Goal: Task Accomplishment & Management: Use online tool/utility

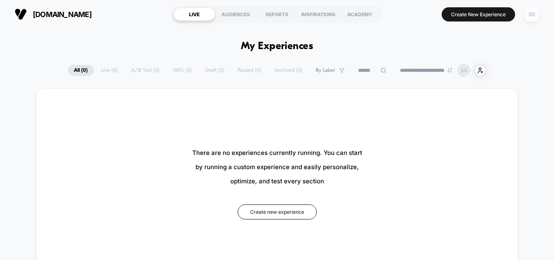
click at [534, 18] on div "SS" at bounding box center [531, 14] width 16 height 16
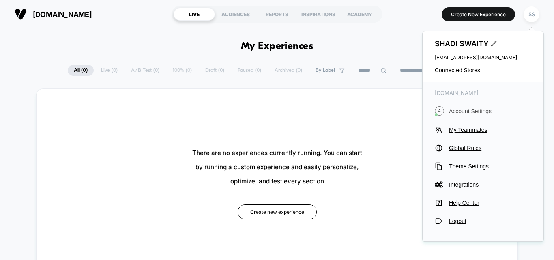
click at [467, 110] on span "Account Settings" at bounding box center [490, 111] width 82 height 6
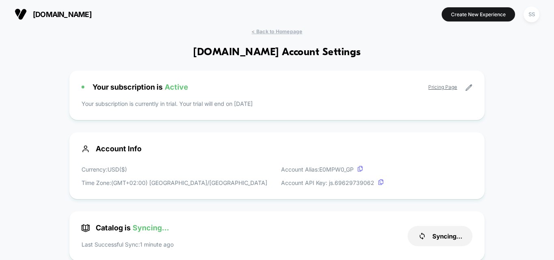
click at [470, 89] on icon at bounding box center [468, 87] width 7 height 7
click at [450, 107] on p "Your subscription is currently in trial. Your trial will end on [DATE]" at bounding box center [277, 103] width 391 height 9
click at [232, 223] on div "Catalog is Syncing... Last Successful Sync: 1 minute ago Syncing..." at bounding box center [277, 235] width 416 height 49
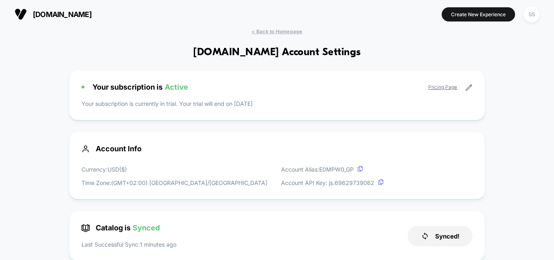
click at [470, 87] on icon at bounding box center [469, 88] width 6 height 6
drag, startPoint x: 470, startPoint y: 87, endPoint x: 525, endPoint y: 95, distance: 55.3
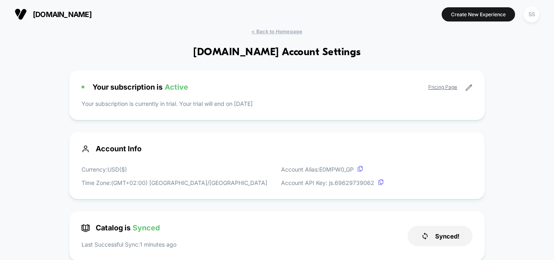
click at [264, 28] on div "[DOMAIN_NAME] Create New Experience SS" at bounding box center [277, 14] width 554 height 28
click at [265, 28] on div "[DOMAIN_NAME] Create New Experience SS" at bounding box center [277, 14] width 554 height 28
click at [265, 28] on span "< Back to Homepage" at bounding box center [276, 31] width 51 height 6
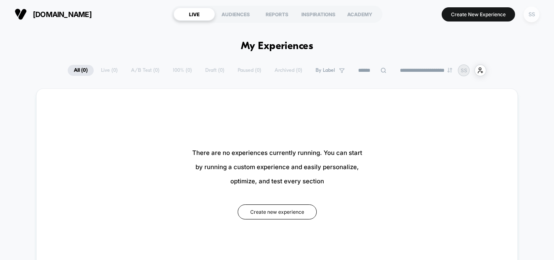
click at [530, 18] on div "SS" at bounding box center [531, 14] width 16 height 16
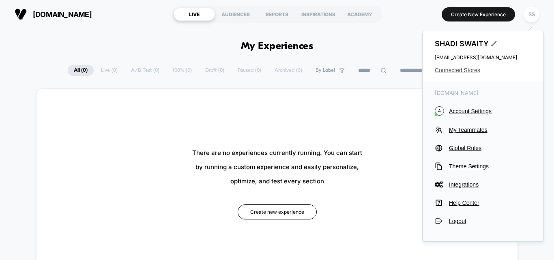
click at [453, 67] on span "Connected Stores" at bounding box center [483, 70] width 97 height 6
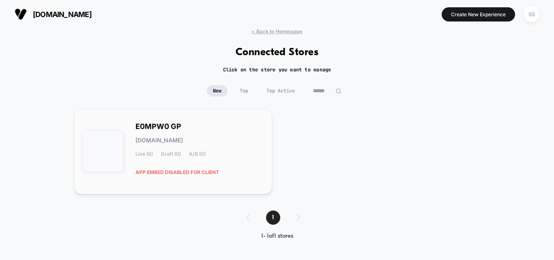
click at [120, 149] on img at bounding box center [103, 151] width 41 height 41
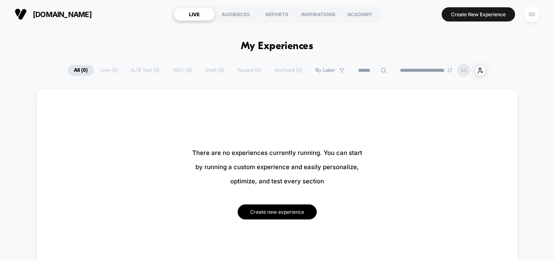
click at [280, 216] on button "Create new experience" at bounding box center [277, 211] width 79 height 15
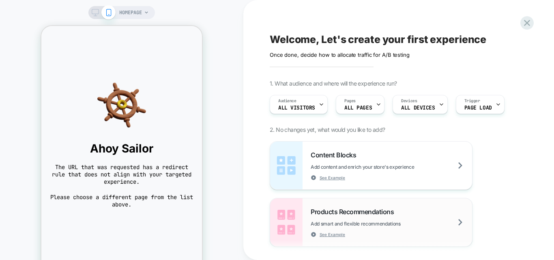
click at [400, 219] on div "Products Recommendations Add smart and flexible recommendations See Example" at bounding box center [391, 223] width 161 height 30
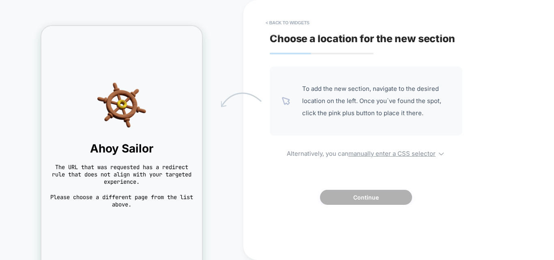
click at [318, 112] on span "To add the new section, navigate to the desired location on the left. Once you`…" at bounding box center [376, 101] width 148 height 36
click at [150, 141] on div "Ahoy Sailor The URL that was requested has a redirect rule that does not align …" at bounding box center [121, 145] width 161 height 144
drag, startPoint x: 347, startPoint y: 97, endPoint x: 288, endPoint y: 110, distance: 60.5
click at [288, 110] on div "To add the new section, navigate to the desired location on the left. Once you`…" at bounding box center [366, 101] width 193 height 69
click at [143, 203] on span "Please choose a different page from the list above." at bounding box center [121, 200] width 144 height 15
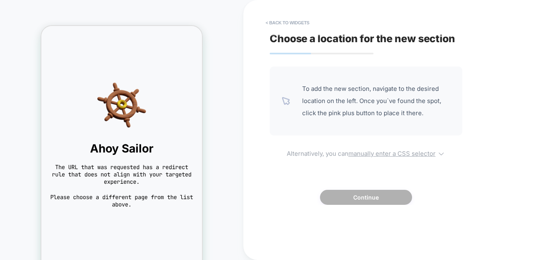
click at [414, 151] on u "manually enter a CSS selector" at bounding box center [391, 154] width 87 height 8
select select "*******"
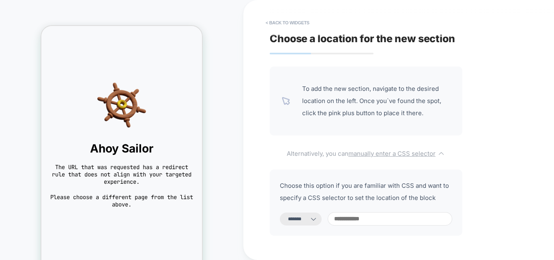
click at [414, 151] on u "manually enter a CSS selector" at bounding box center [391, 154] width 87 height 8
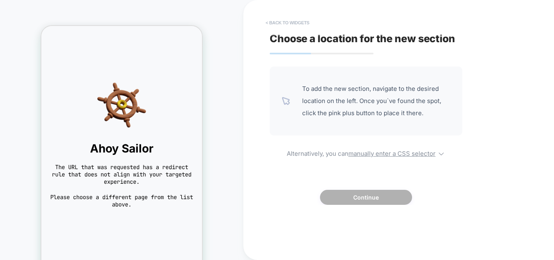
click at [288, 18] on button "< Back to widgets" at bounding box center [288, 22] width 52 height 13
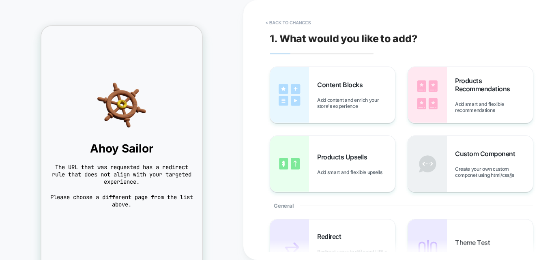
click at [520, 45] on div "1. What would you like to add? Content Blocks Add content and enrich your store…" at bounding box center [418, 130] width 304 height 244
drag, startPoint x: 554, startPoint y: 117, endPoint x: 554, endPoint y: 181, distance: 64.5
click at [554, 181] on div "Content Blocks Add content and enrich your store's experience Products Recommen…" at bounding box center [418, 130] width 296 height 126
click at [275, 20] on button "< Back to changes" at bounding box center [289, 22] width 54 height 13
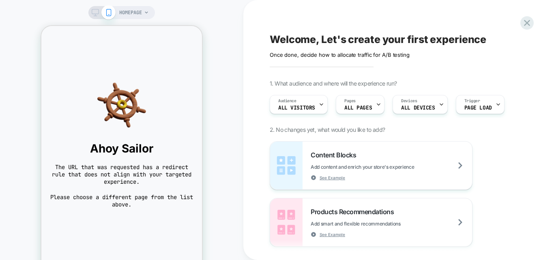
click at [99, 11] on div at bounding box center [102, 12] width 21 height 7
click at [96, 12] on icon at bounding box center [95, 12] width 7 height 7
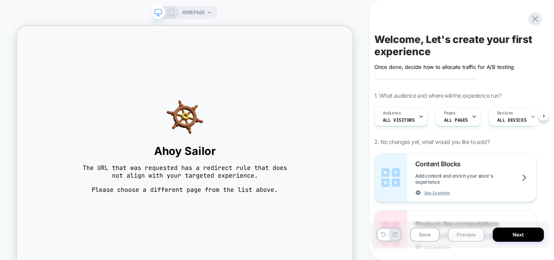
click at [465, 237] on button "Preview" at bounding box center [466, 234] width 37 height 14
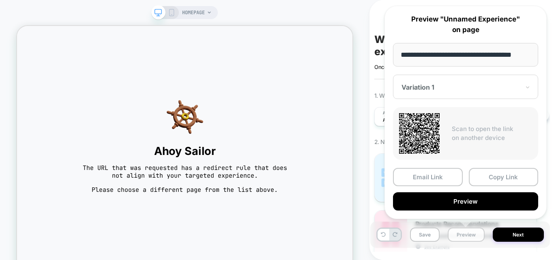
click at [465, 237] on button "Preview" at bounding box center [466, 234] width 37 height 14
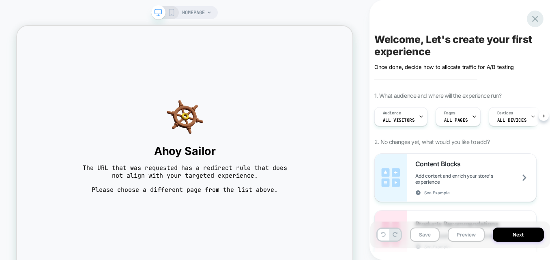
click at [535, 16] on icon at bounding box center [535, 18] width 11 height 11
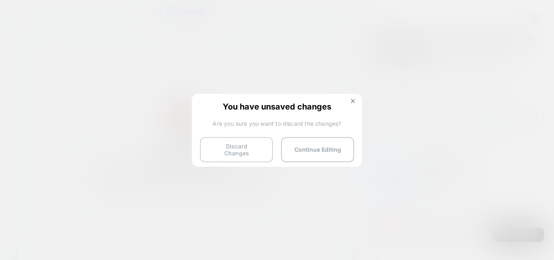
click at [246, 152] on button "Discard Changes" at bounding box center [236, 149] width 73 height 25
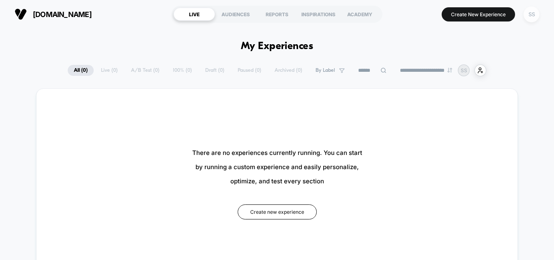
click at [527, 14] on div "SS" at bounding box center [531, 14] width 16 height 16
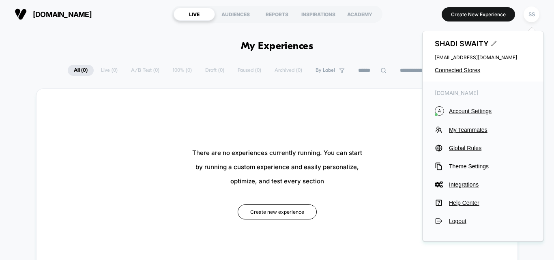
click at [495, 42] on icon at bounding box center [493, 43] width 5 height 5
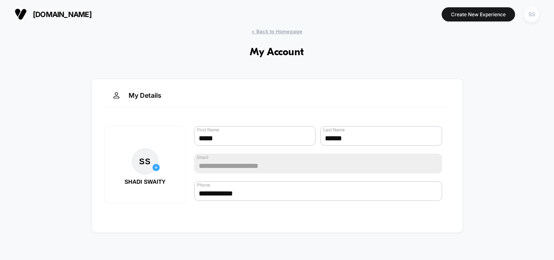
click at [530, 14] on div "SS" at bounding box center [531, 14] width 16 height 16
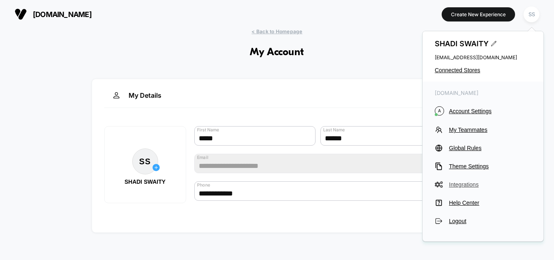
click at [466, 183] on span "Integrations" at bounding box center [490, 184] width 82 height 6
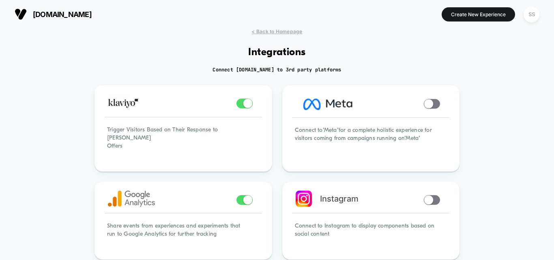
drag, startPoint x: 474, startPoint y: 115, endPoint x: 485, endPoint y: 111, distance: 11.8
drag, startPoint x: 554, startPoint y: 109, endPoint x: 554, endPoint y: 200, distance: 91.2
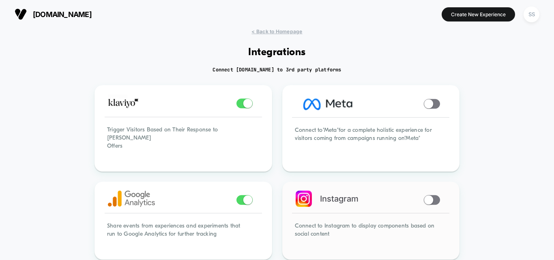
click at [455, 211] on div "Connect to Instagram to display components based on social content" at bounding box center [370, 234] width 175 height 47
click at [534, 11] on div "SS" at bounding box center [531, 14] width 16 height 16
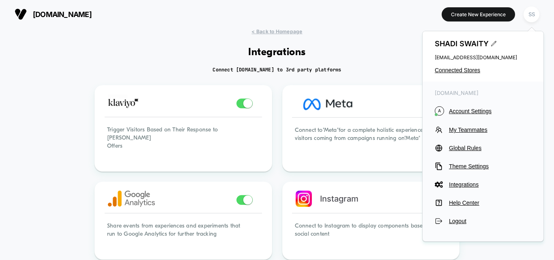
click at [462, 112] on span "Account Settings" at bounding box center [490, 111] width 82 height 6
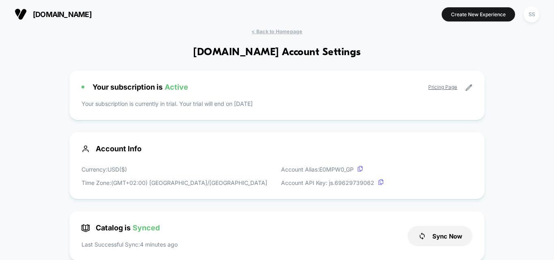
click at [469, 85] on icon at bounding box center [468, 87] width 7 height 7
drag, startPoint x: 469, startPoint y: 85, endPoint x: 476, endPoint y: 91, distance: 9.2
click at [476, 91] on div "Your subscription is Active Pricing Page Your subscription is currently in tria…" at bounding box center [277, 95] width 416 height 49
click at [356, 90] on div "Your subscription is Active Pricing Page" at bounding box center [277, 87] width 391 height 9
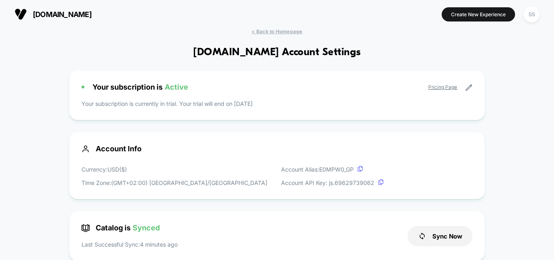
click at [435, 86] on link "Pricing Page" at bounding box center [442, 87] width 29 height 6
